Goal: Task Accomplishment & Management: Manage account settings

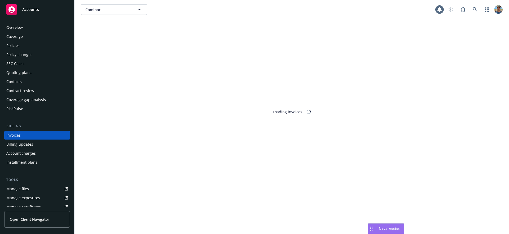
scroll to position [10, 0]
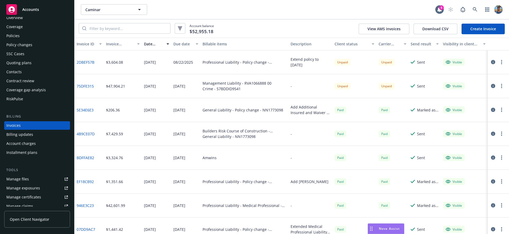
click at [25, 71] on div "Contacts" at bounding box center [37, 72] width 62 height 8
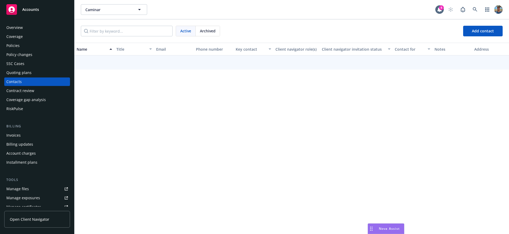
scroll to position [479, 0]
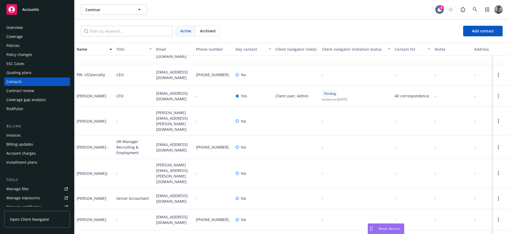
click at [25, 28] on div "Overview" at bounding box center [37, 27] width 62 height 8
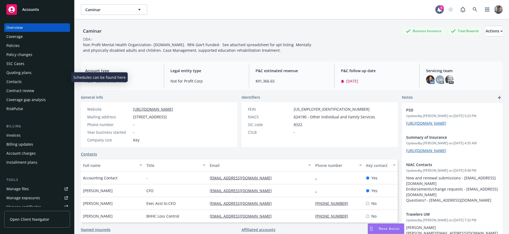
scroll to position [121, 0]
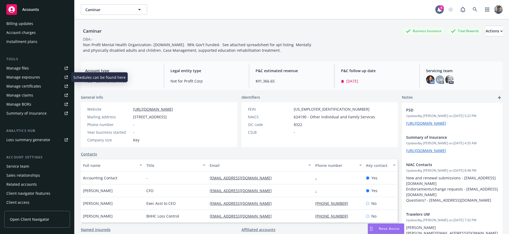
click at [31, 77] on div "Manage exposures" at bounding box center [23, 77] width 34 height 8
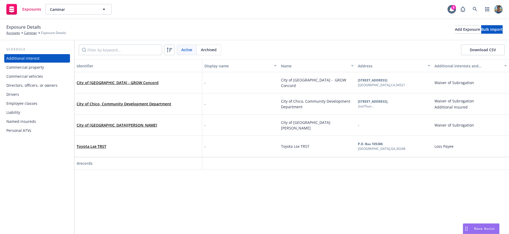
click at [38, 64] on div "Commercial property" at bounding box center [25, 67] width 38 height 8
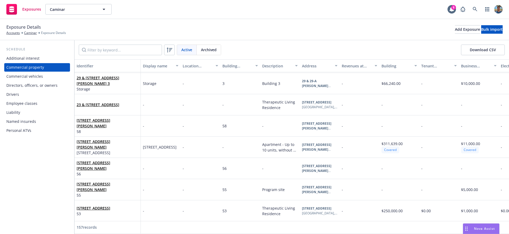
scroll to position [352, 0]
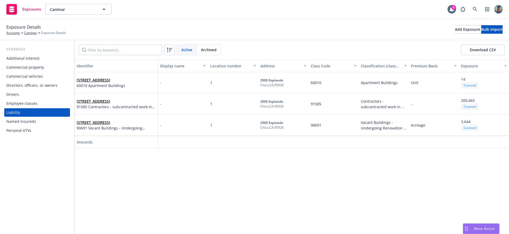
click at [39, 68] on div "Commercial property" at bounding box center [25, 67] width 38 height 8
